Goal: Task Accomplishment & Management: Complete application form

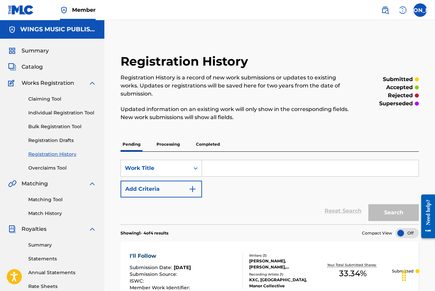
click at [58, 112] on link "Individual Registration Tool" at bounding box center [62, 113] width 68 height 7
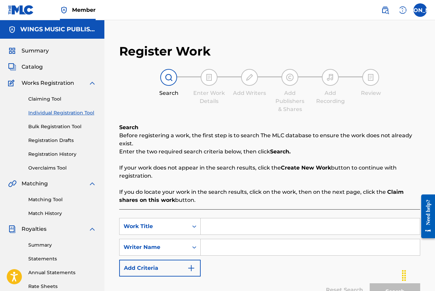
click at [51, 153] on link "Registration History" at bounding box center [62, 154] width 68 height 7
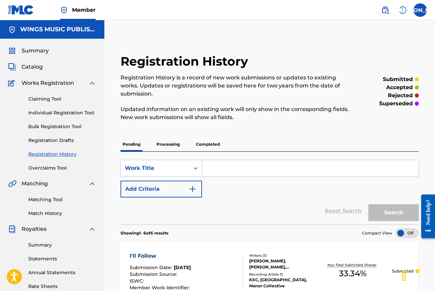
click at [171, 143] on p "Processing" at bounding box center [168, 144] width 27 height 14
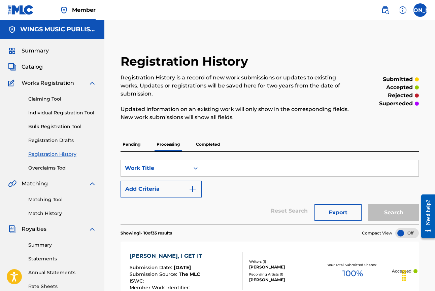
click at [210, 145] on p "Completed" at bounding box center [208, 144] width 28 height 14
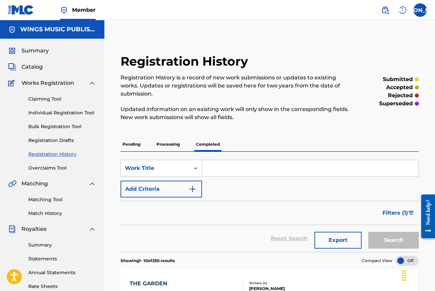
click at [172, 142] on p "Processing" at bounding box center [168, 144] width 27 height 14
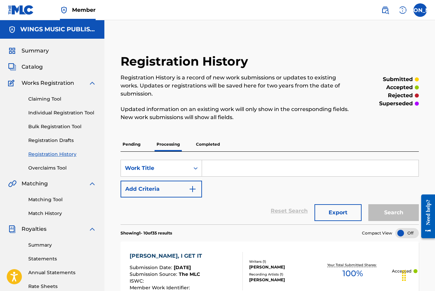
click at [137, 142] on p "Pending" at bounding box center [132, 144] width 22 height 14
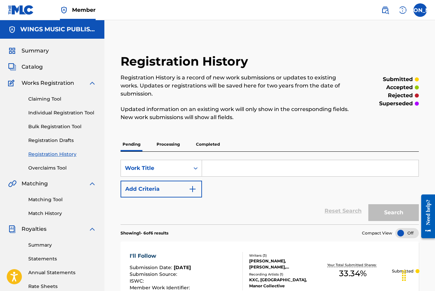
click at [56, 112] on link "Individual Registration Tool" at bounding box center [62, 113] width 68 height 7
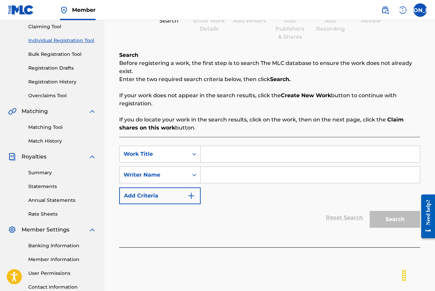
scroll to position [126, 0]
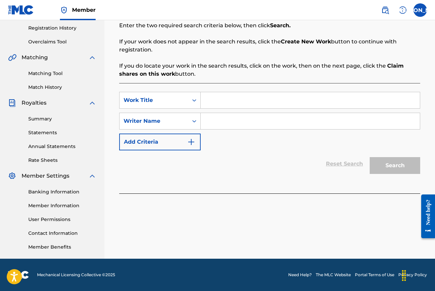
click at [228, 104] on input "Search Form" at bounding box center [310, 100] width 219 height 16
type input "sacred fire"
click at [239, 129] on div "Search Form" at bounding box center [311, 121] width 220 height 17
click at [231, 121] on input "Search Form" at bounding box center [310, 121] width 219 height 16
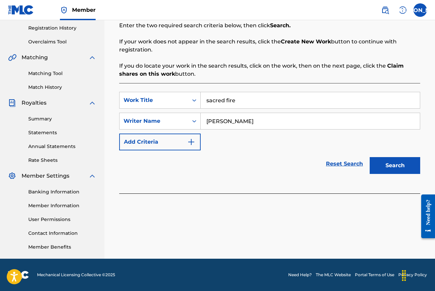
type input "[PERSON_NAME]"
click at [382, 166] on button "Search" at bounding box center [395, 165] width 51 height 17
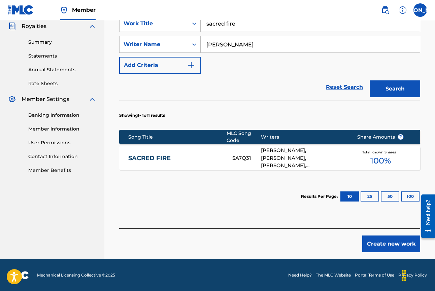
scroll to position [204, 0]
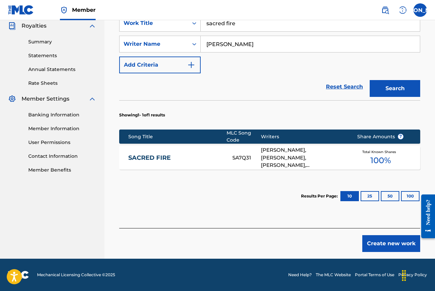
click at [287, 160] on div "[PERSON_NAME], [PERSON_NAME], [PERSON_NAME], [PERSON_NAME], [PERSON_NAME]" at bounding box center [304, 158] width 86 height 23
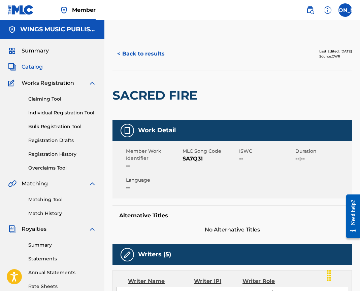
click at [142, 55] on button "< Back to results" at bounding box center [141, 53] width 57 height 17
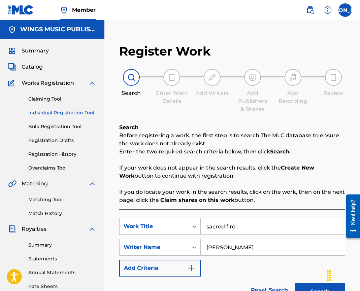
scroll to position [126, 0]
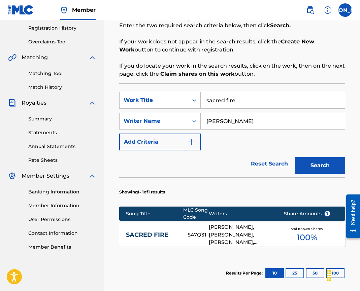
drag, startPoint x: 248, startPoint y: 102, endPoint x: 172, endPoint y: 88, distance: 77.5
click at [175, 95] on div "SearchWithCriteria88edf8bd-ac00-498f-880d-df8a40764d3c Work Title sacred fire" at bounding box center [232, 100] width 226 height 17
type input "thin place"
drag, startPoint x: 245, startPoint y: 123, endPoint x: 142, endPoint y: 104, distance: 105.5
click at [146, 106] on div "SearchWithCriteria88edf8bd-ac00-498f-880d-df8a40764d3c Work Title thin place Se…" at bounding box center [232, 121] width 226 height 59
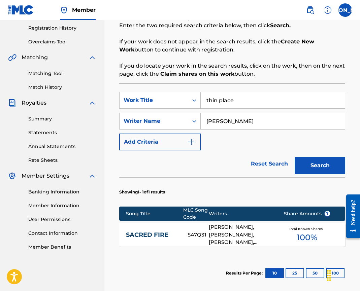
type input "[PERSON_NAME]"
click at [318, 165] on button "Search" at bounding box center [320, 165] width 51 height 17
click at [144, 235] on link "HIDING PLACE" at bounding box center [152, 235] width 53 height 8
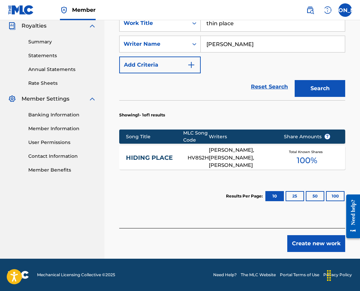
click at [321, 240] on button "Create new work" at bounding box center [316, 244] width 58 height 17
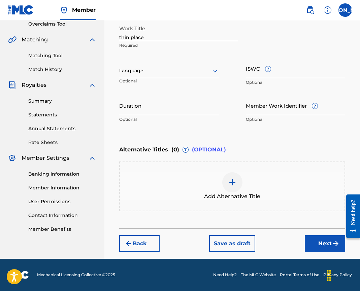
click at [121, 37] on input "thin place" at bounding box center [178, 31] width 119 height 19
drag, startPoint x: 134, startPoint y: 36, endPoint x: 138, endPoint y: 34, distance: 4.7
click at [134, 36] on input "Thin place" at bounding box center [178, 31] width 119 height 19
type input "Thin Place"
click at [145, 70] on div at bounding box center [169, 71] width 100 height 8
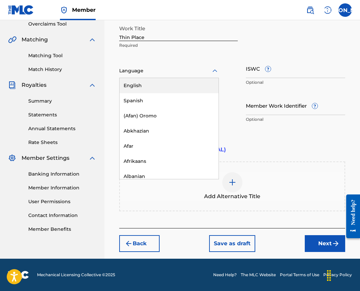
click at [140, 81] on div "English" at bounding box center [169, 85] width 99 height 15
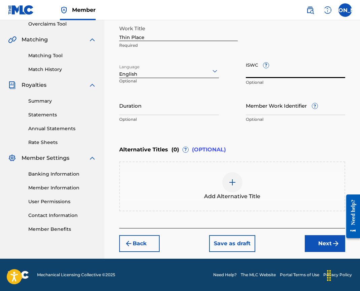
click at [251, 71] on input "ISWC ?" at bounding box center [296, 68] width 100 height 19
paste input "T-314.298.821-0"
type input "T-314.298.821-0"
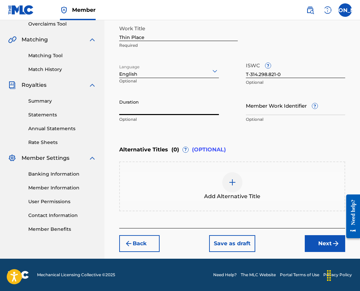
click at [147, 112] on input "Duration" at bounding box center [169, 105] width 100 height 19
type input "06:16"
click at [317, 245] on button "Next" at bounding box center [325, 244] width 40 height 17
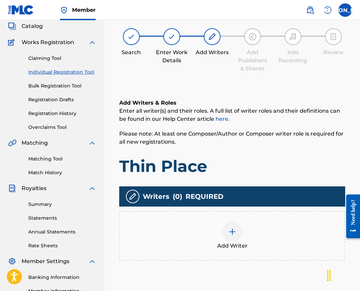
scroll to position [30, 0]
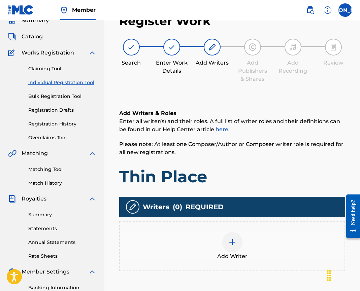
click at [239, 243] on div at bounding box center [232, 242] width 20 height 20
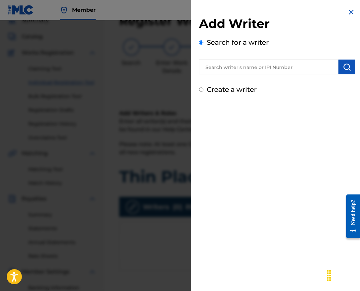
click at [221, 70] on input "text" at bounding box center [268, 67] width 139 height 15
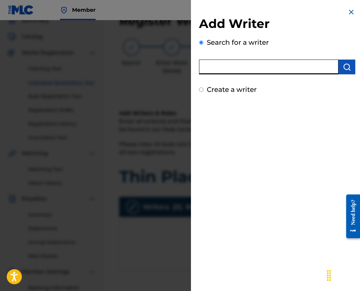
paste input "646876791"
type input "646876791"
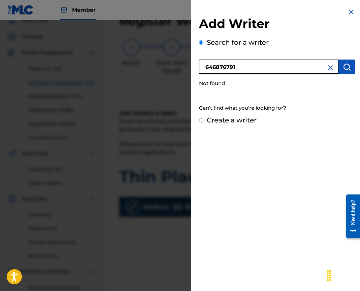
drag, startPoint x: 248, startPoint y: 69, endPoint x: 170, endPoint y: 57, distance: 78.4
click at [170, 57] on div "Add Writer Search for a writer 646876791 Not found Can't find what you're looki…" at bounding box center [180, 155] width 360 height 271
type input "l"
paste input "Hellebronth, [PERSON_NAME]"
type input "Hellebronth, [PERSON_NAME]"
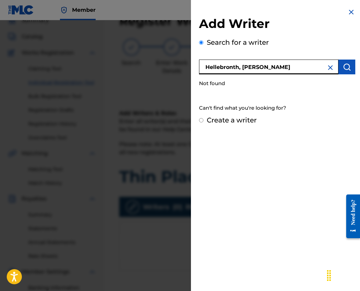
click at [343, 64] on img "submit" at bounding box center [347, 67] width 8 height 8
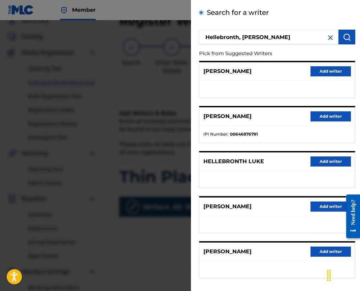
scroll to position [60, 0]
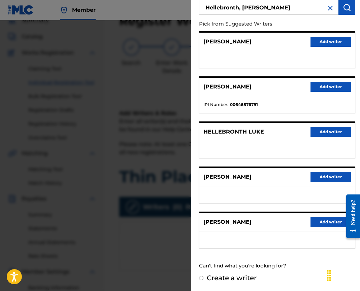
click at [336, 87] on button "Add writer" at bounding box center [331, 87] width 40 height 10
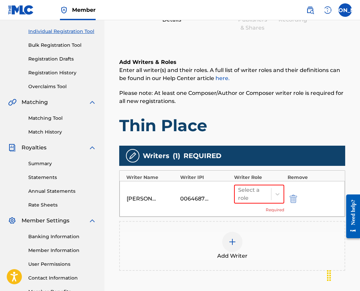
scroll to position [131, 0]
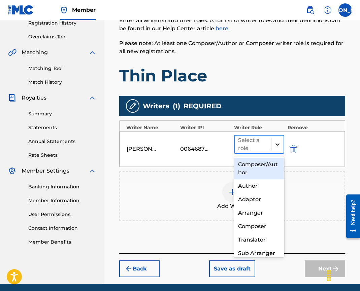
click at [274, 145] on icon at bounding box center [277, 144] width 7 height 7
click at [261, 172] on div "Composer/Author" at bounding box center [259, 169] width 50 height 22
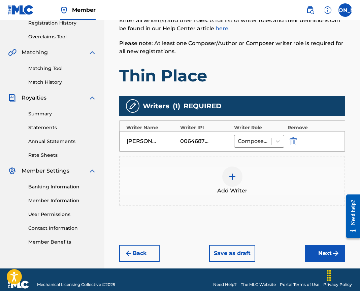
click at [231, 178] on img at bounding box center [232, 177] width 8 height 8
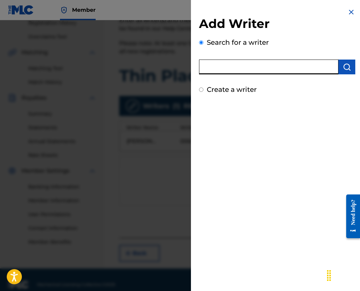
click at [219, 69] on input "text" at bounding box center [268, 67] width 139 height 15
paste input "[PERSON_NAME], Zo"
type input "[PERSON_NAME], Zo"
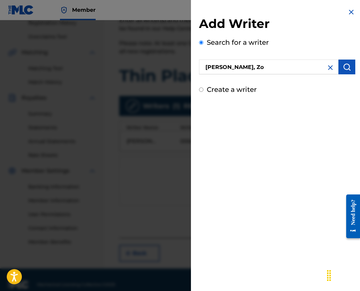
click at [345, 70] on img "submit" at bounding box center [347, 67] width 8 height 8
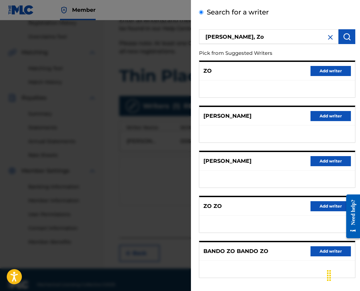
scroll to position [60, 0]
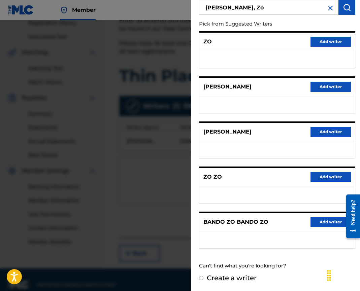
click at [317, 132] on button "Add writer" at bounding box center [331, 132] width 40 height 10
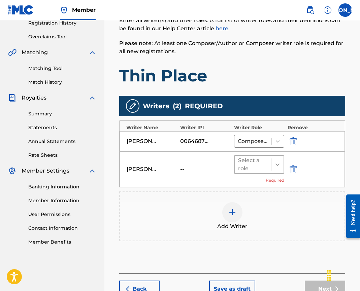
click at [275, 163] on icon at bounding box center [277, 164] width 7 height 7
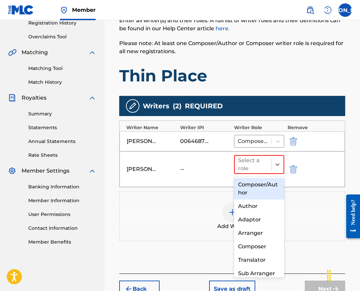
click at [263, 193] on div "Composer/Author" at bounding box center [259, 189] width 50 height 22
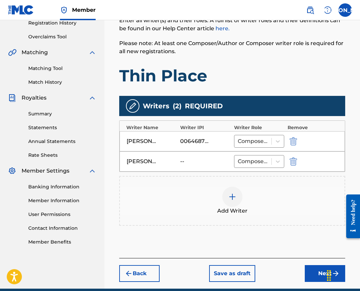
click at [232, 198] on img at bounding box center [232, 197] width 8 height 8
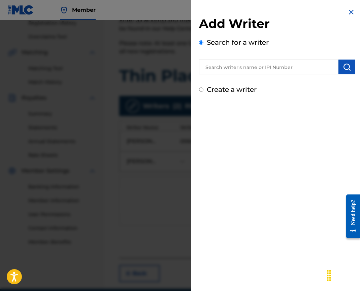
click at [207, 74] on input "text" at bounding box center [268, 67] width 139 height 15
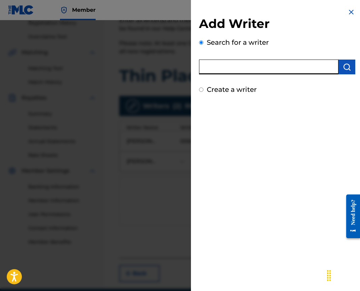
paste input "[PERSON_NAME], [PERSON_NAME]"
type input "[PERSON_NAME], [PERSON_NAME]"
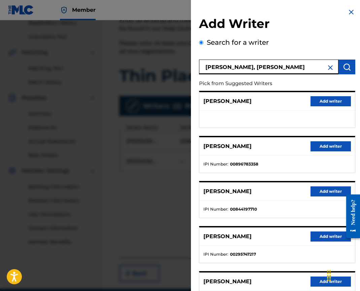
scroll to position [34, 0]
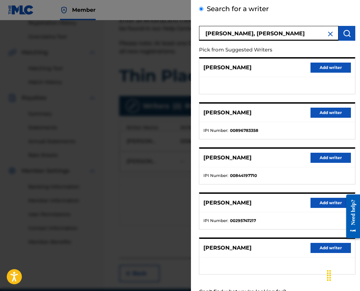
click at [321, 111] on button "Add writer" at bounding box center [331, 113] width 40 height 10
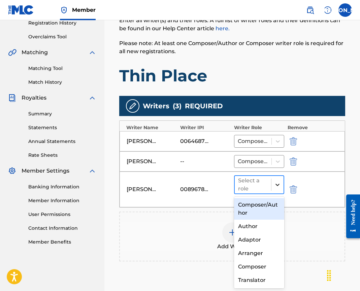
click at [277, 187] on icon at bounding box center [277, 185] width 7 height 7
click at [250, 206] on div "Composer/Author" at bounding box center [259, 209] width 50 height 22
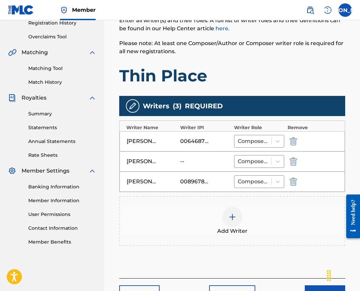
click at [233, 221] on div at bounding box center [232, 217] width 20 height 20
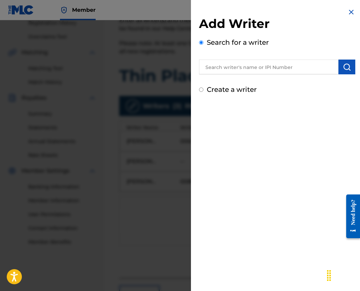
click at [212, 69] on input "text" at bounding box center [268, 67] width 139 height 15
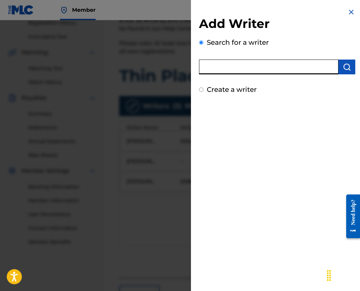
paste input "[PERSON_NAME]"
type input "[PERSON_NAME]"
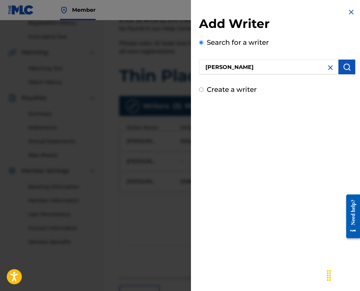
click at [345, 68] on img "submit" at bounding box center [347, 67] width 8 height 8
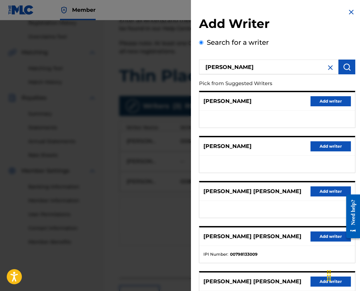
click at [321, 239] on button "Add writer" at bounding box center [331, 237] width 40 height 10
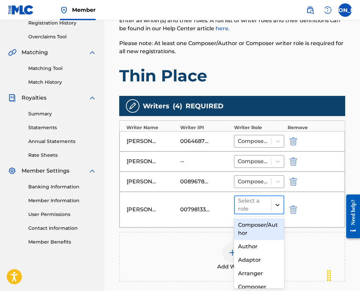
click at [272, 207] on div at bounding box center [278, 205] width 12 height 12
click at [262, 221] on div "Composer/Author" at bounding box center [259, 230] width 50 height 22
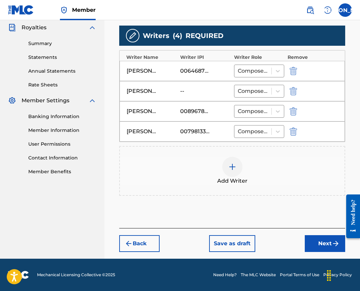
click at [311, 242] on button "Next" at bounding box center [325, 244] width 40 height 17
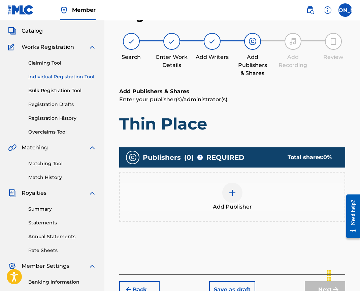
scroll to position [30, 0]
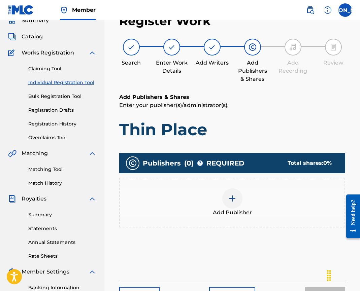
click at [238, 214] on span "Add Publisher" at bounding box center [232, 213] width 39 height 8
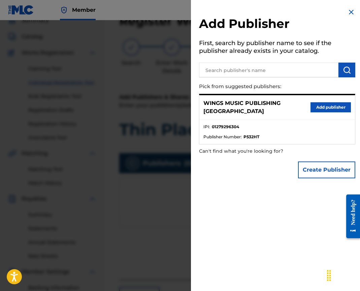
click at [330, 102] on button "Add publisher" at bounding box center [331, 107] width 40 height 10
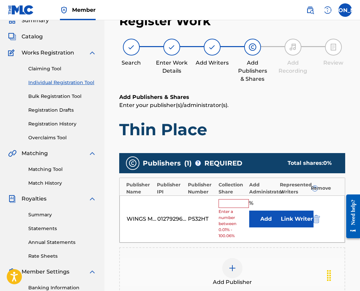
click at [235, 207] on input "text" at bounding box center [234, 203] width 30 height 9
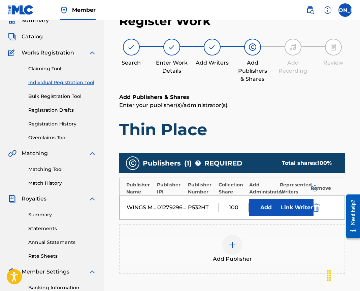
type input "100"
click at [292, 203] on button "Link Writer" at bounding box center [297, 207] width 34 height 17
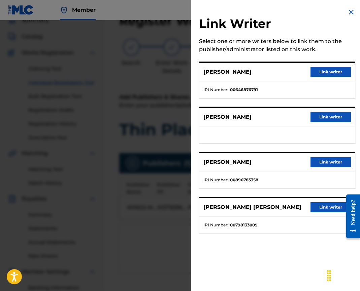
click at [327, 73] on button "Link writer" at bounding box center [331, 72] width 40 height 10
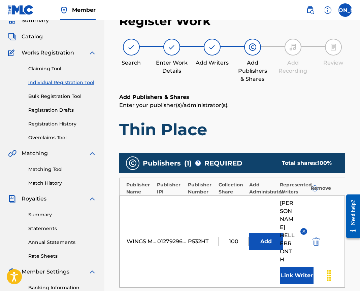
click at [302, 268] on button "Link Writer" at bounding box center [297, 276] width 34 height 17
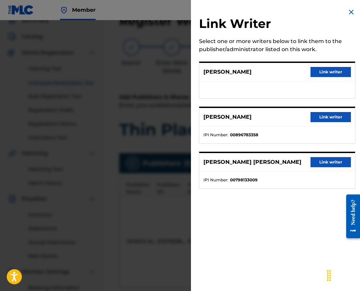
click at [326, 69] on button "Link writer" at bounding box center [331, 72] width 40 height 10
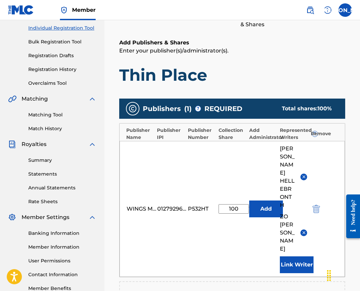
scroll to position [165, 0]
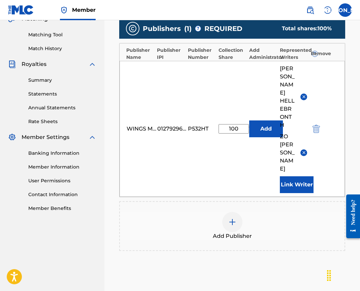
click at [298, 177] on button "Link Writer" at bounding box center [297, 185] width 34 height 17
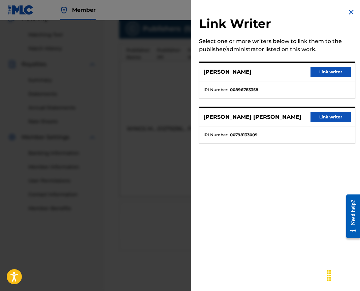
click at [320, 74] on button "Link writer" at bounding box center [331, 72] width 40 height 10
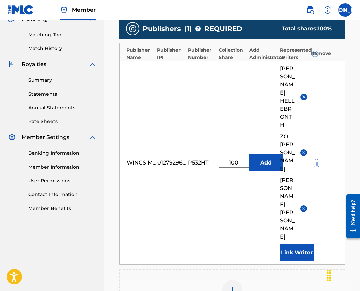
click at [298, 245] on button "Link Writer" at bounding box center [297, 253] width 34 height 17
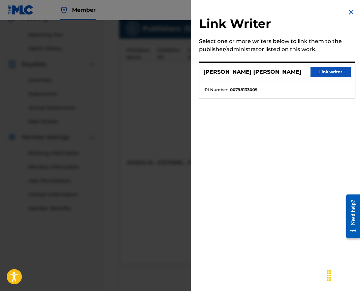
click at [329, 72] on button "Link writer" at bounding box center [331, 72] width 40 height 10
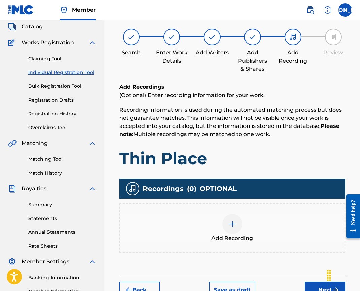
scroll to position [30, 0]
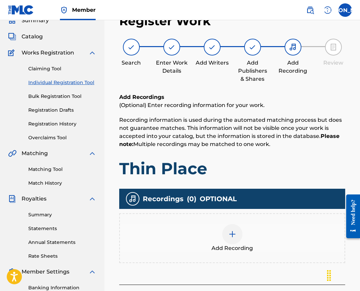
click at [237, 239] on div at bounding box center [232, 234] width 20 height 20
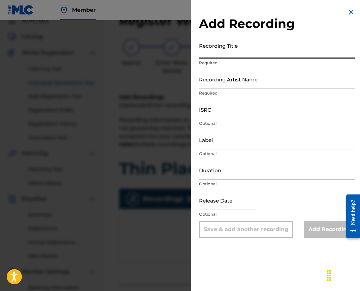
click at [217, 57] on input "Recording Title" at bounding box center [277, 48] width 156 height 19
type input "Thin Place - Live"
drag, startPoint x: 217, startPoint y: 84, endPoint x: 221, endPoint y: 85, distance: 4.1
click at [217, 84] on input "Recording Artist Name" at bounding box center [277, 79] width 156 height 19
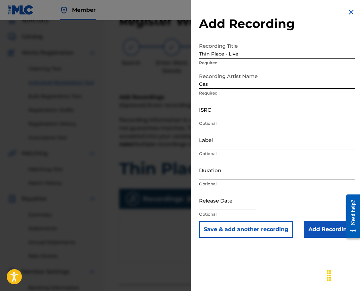
type input "Gas Street Music"
click at [206, 117] on input "ISRC" at bounding box center [277, 109] width 156 height 19
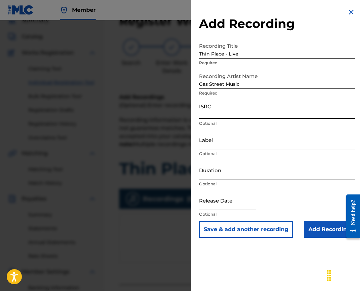
paste input "UKW3Z2201821"
type input "UKW3Z2201821"
click at [216, 142] on input "Label" at bounding box center [277, 139] width 156 height 19
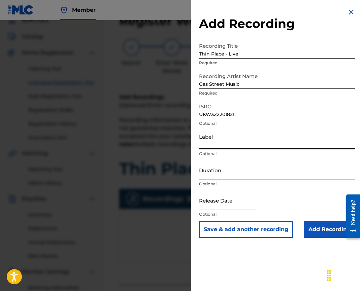
type input "Wings Music Group"
click at [223, 176] on input "Duration" at bounding box center [277, 170] width 156 height 19
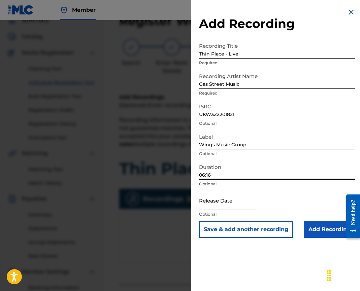
type input "06:16"
click at [217, 206] on input "text" at bounding box center [227, 200] width 57 height 19
select select "7"
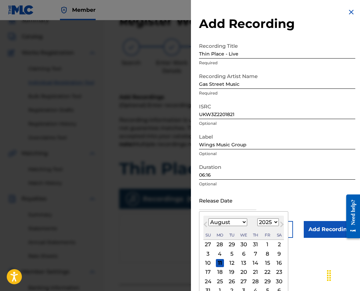
click at [214, 233] on div "Su Mo Tu We Th Fr Sa" at bounding box center [244, 235] width 81 height 9
click at [276, 221] on select "1900 1901 1902 1903 1904 1905 1906 1907 1908 1909 1910 1911 1912 1913 1914 1915…" at bounding box center [268, 223] width 22 height 8
select select "2022"
click at [257, 219] on select "1900 1901 1902 1903 1904 1905 1906 1907 1908 1909 1910 1911 1912 1913 1914 1915…" at bounding box center [268, 223] width 22 height 8
click at [239, 219] on select "January February March April May June July August September October November De…" at bounding box center [228, 223] width 39 height 8
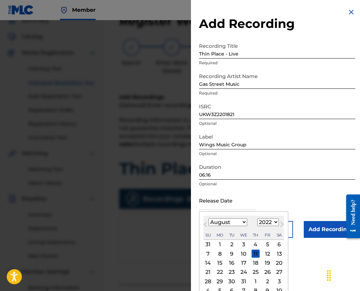
select select "9"
click at [209, 219] on select "January February March April May June July August September October November De…" at bounding box center [228, 223] width 39 height 8
click at [266, 254] on div "7" at bounding box center [267, 254] width 8 height 8
type input "[DATE]"
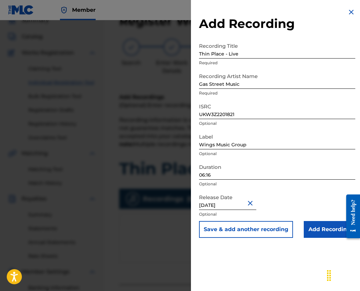
click at [320, 230] on input "Add Recording" at bounding box center [330, 229] width 52 height 17
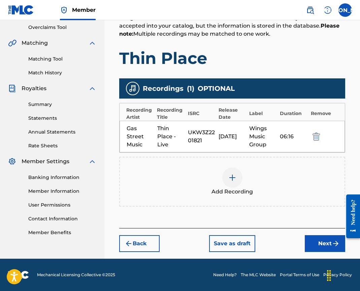
click at [331, 244] on button "Next" at bounding box center [325, 244] width 40 height 17
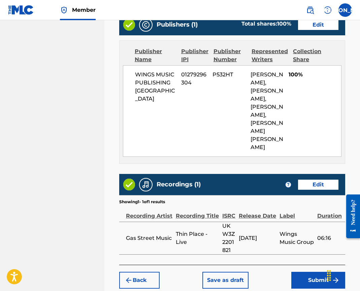
scroll to position [461, 0]
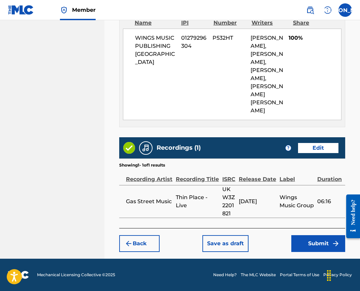
click at [313, 246] on button "Submit" at bounding box center [318, 244] width 54 height 17
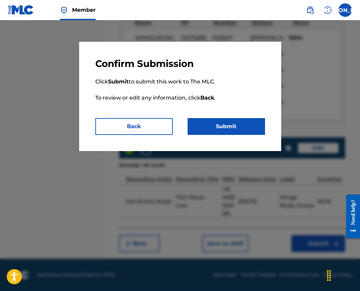
click at [222, 126] on button "Submit" at bounding box center [226, 126] width 77 height 17
